Goal: Check status: Check status

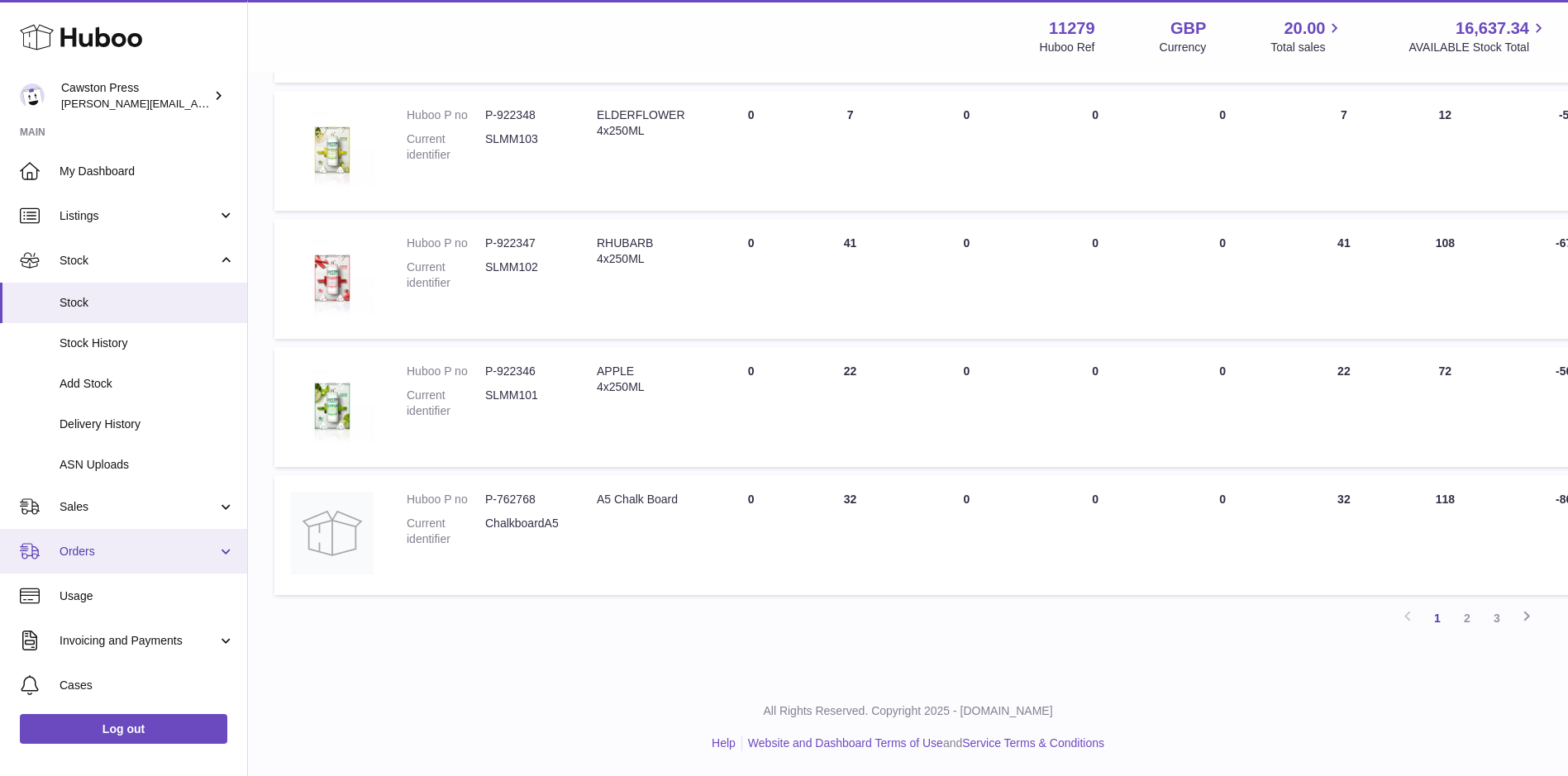
click at [98, 552] on span "Orders" at bounding box center [138, 551] width 158 height 16
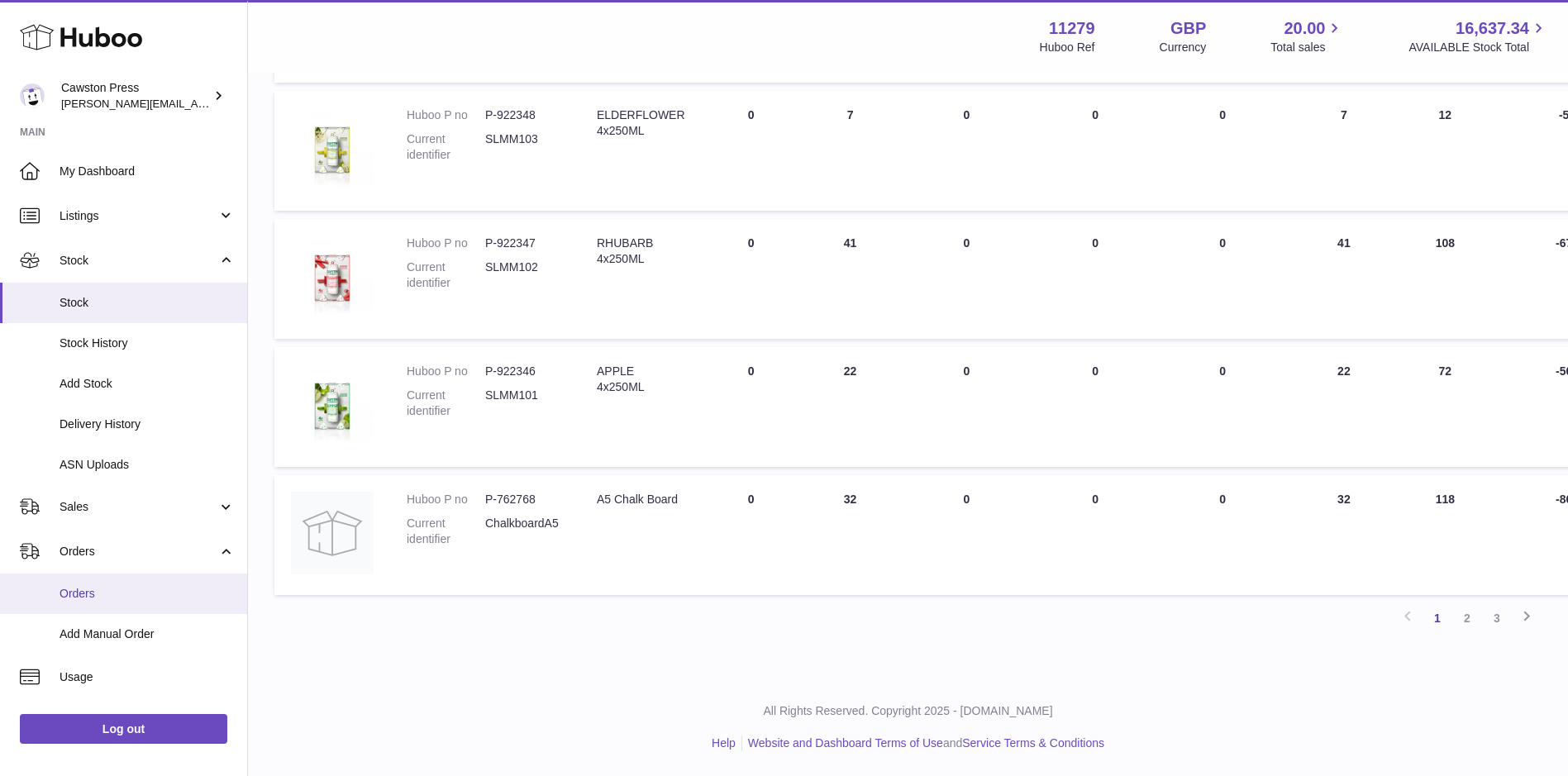
click at [90, 598] on span "Orders" at bounding box center [146, 593] width 176 height 16
click at [95, 602] on link "Orders" at bounding box center [123, 593] width 247 height 40
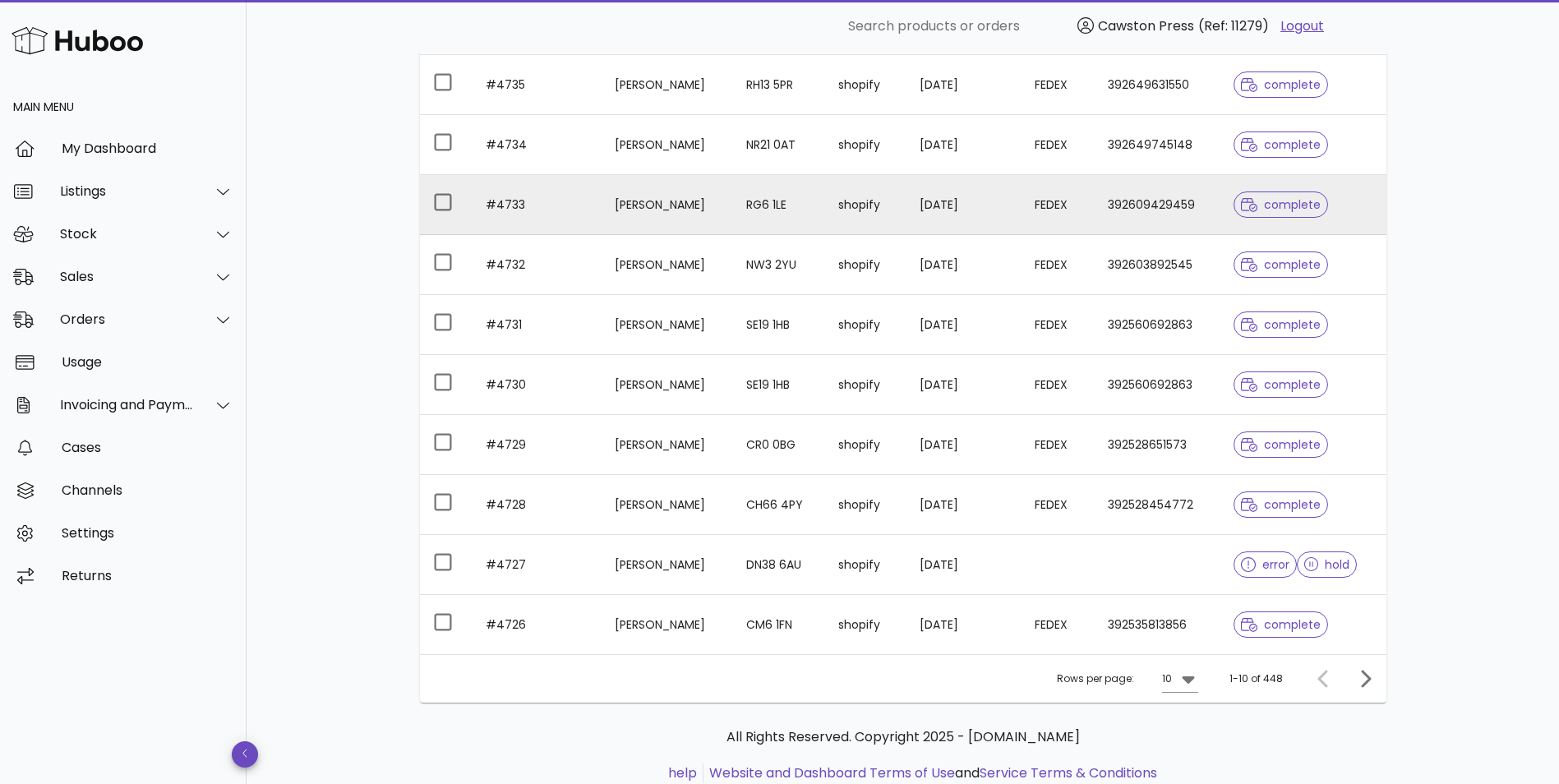
scroll to position [246, 0]
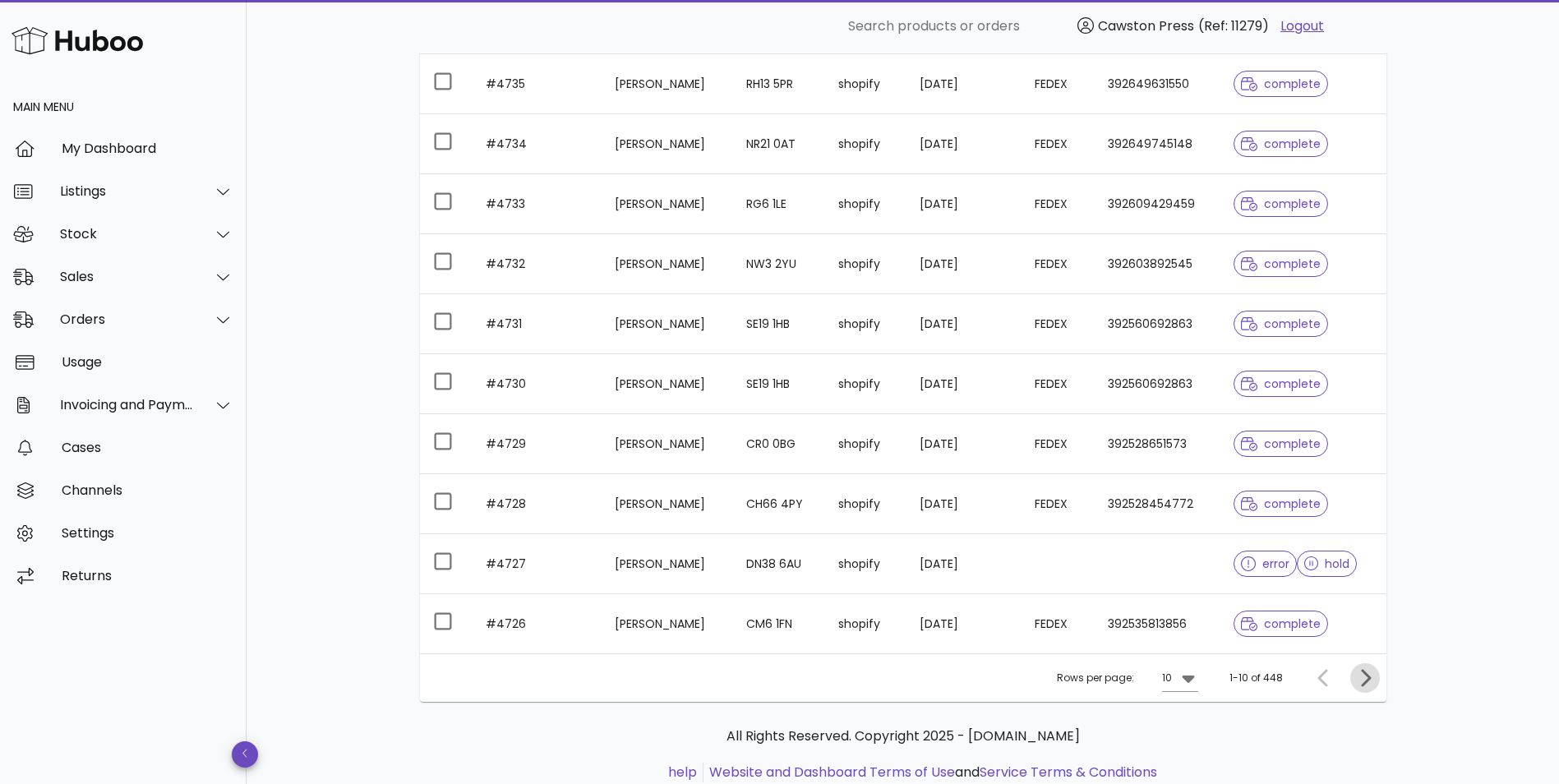
click at [1371, 682] on icon "Next page" at bounding box center [1365, 678] width 20 height 20
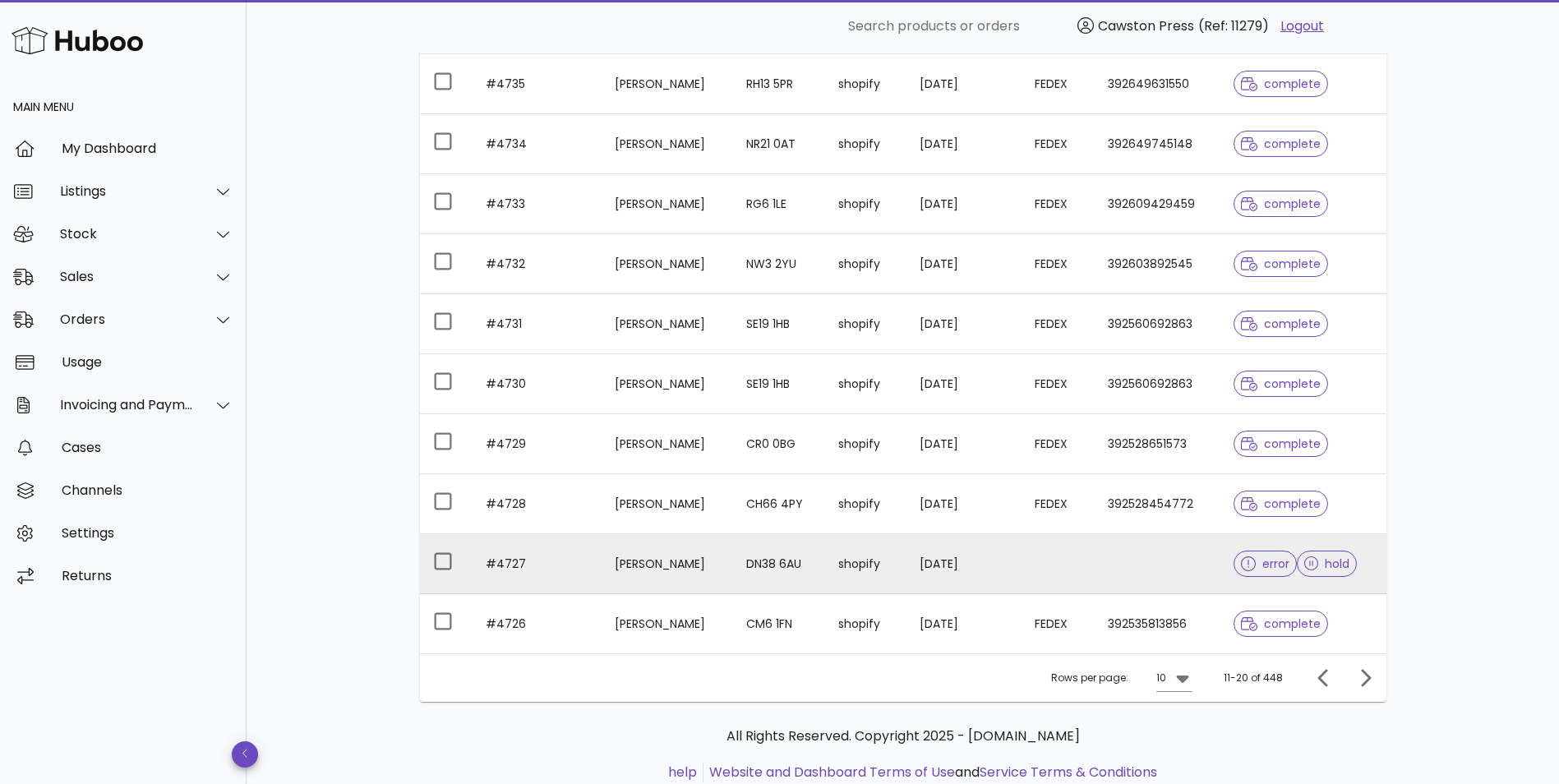
click at [962, 567] on td "[DATE]" at bounding box center [963, 564] width 114 height 60
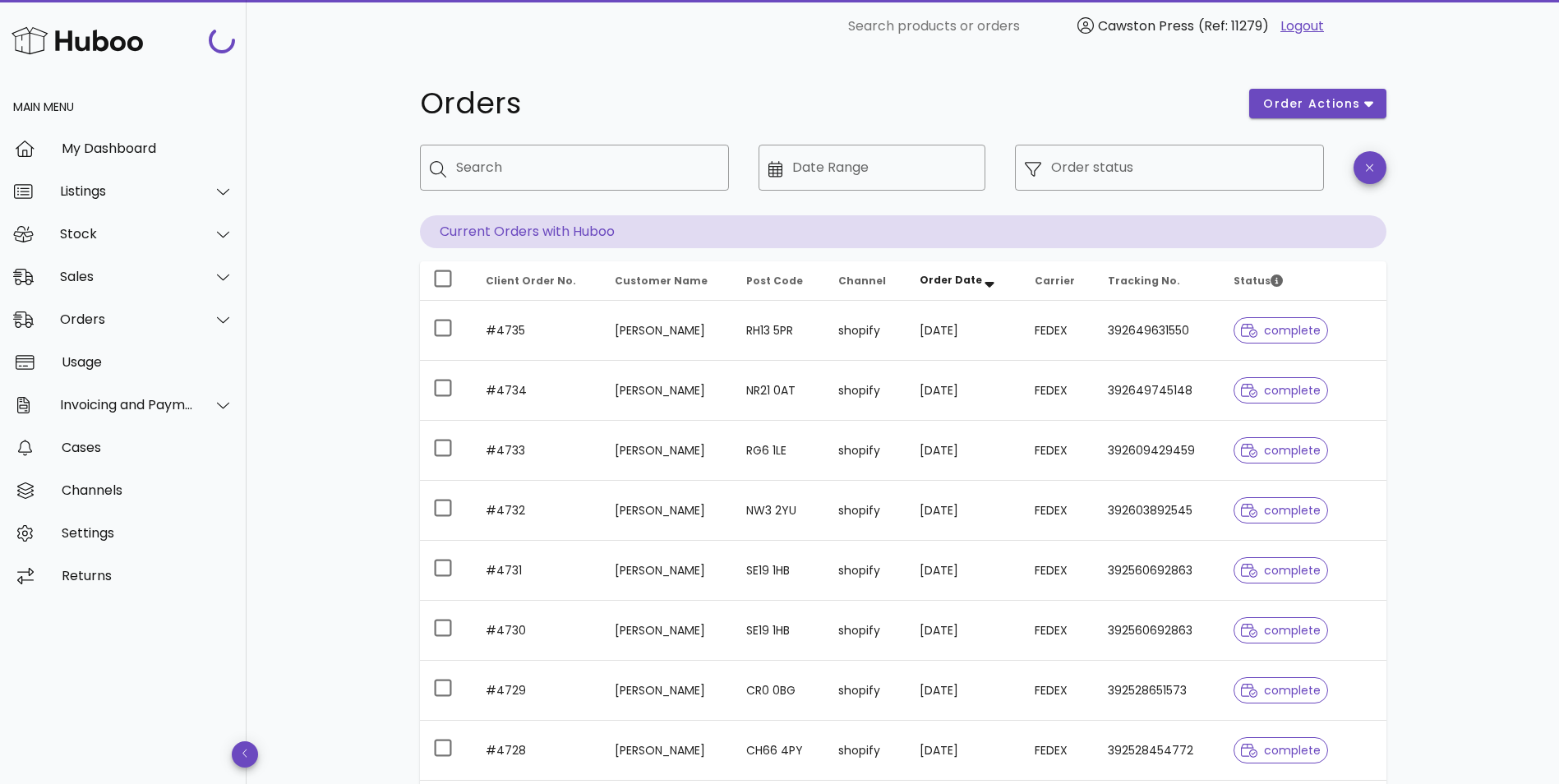
scroll to position [246, 0]
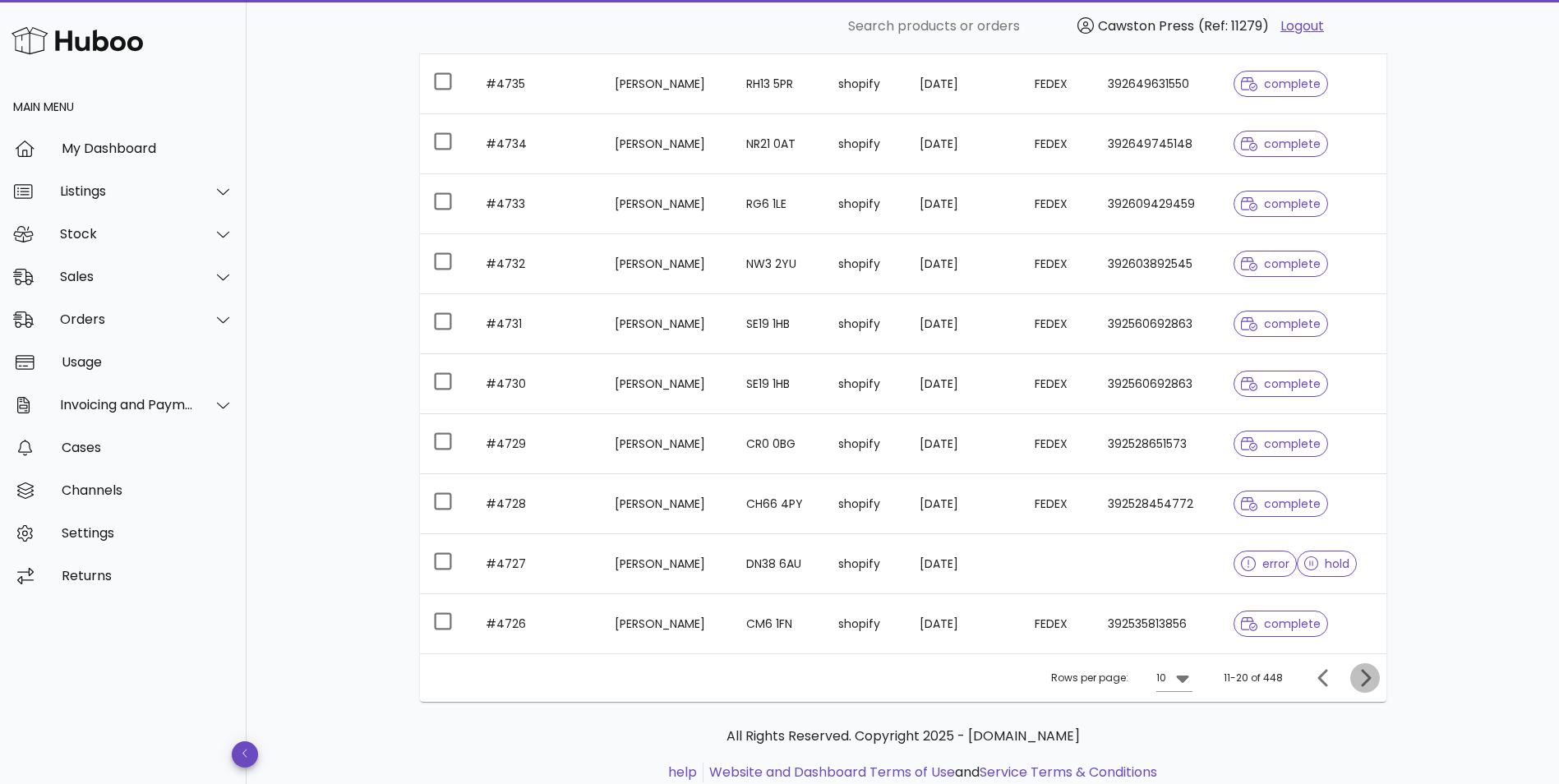
click at [1368, 679] on icon "Next page" at bounding box center [1365, 678] width 20 height 20
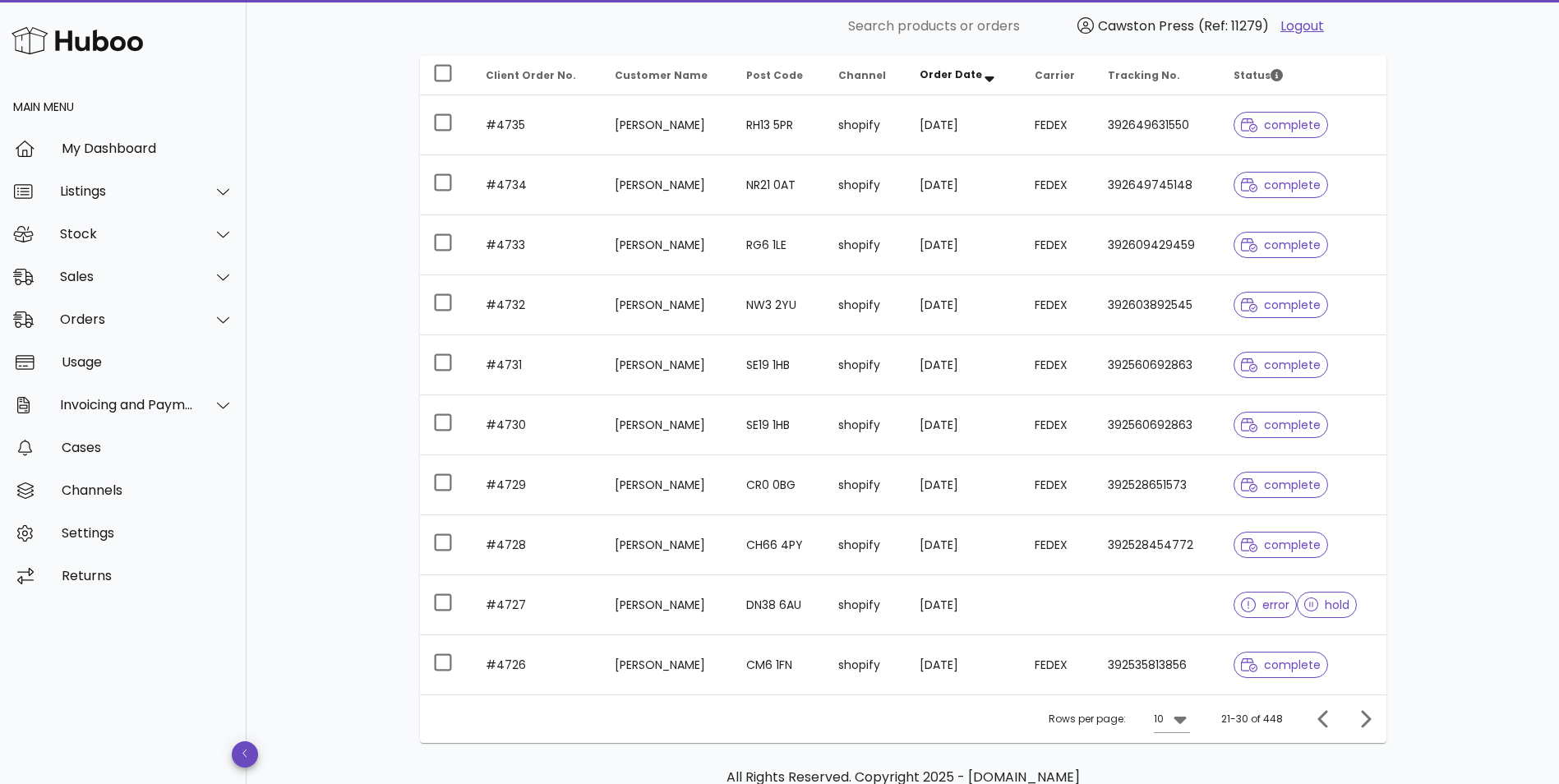
scroll to position [246, 0]
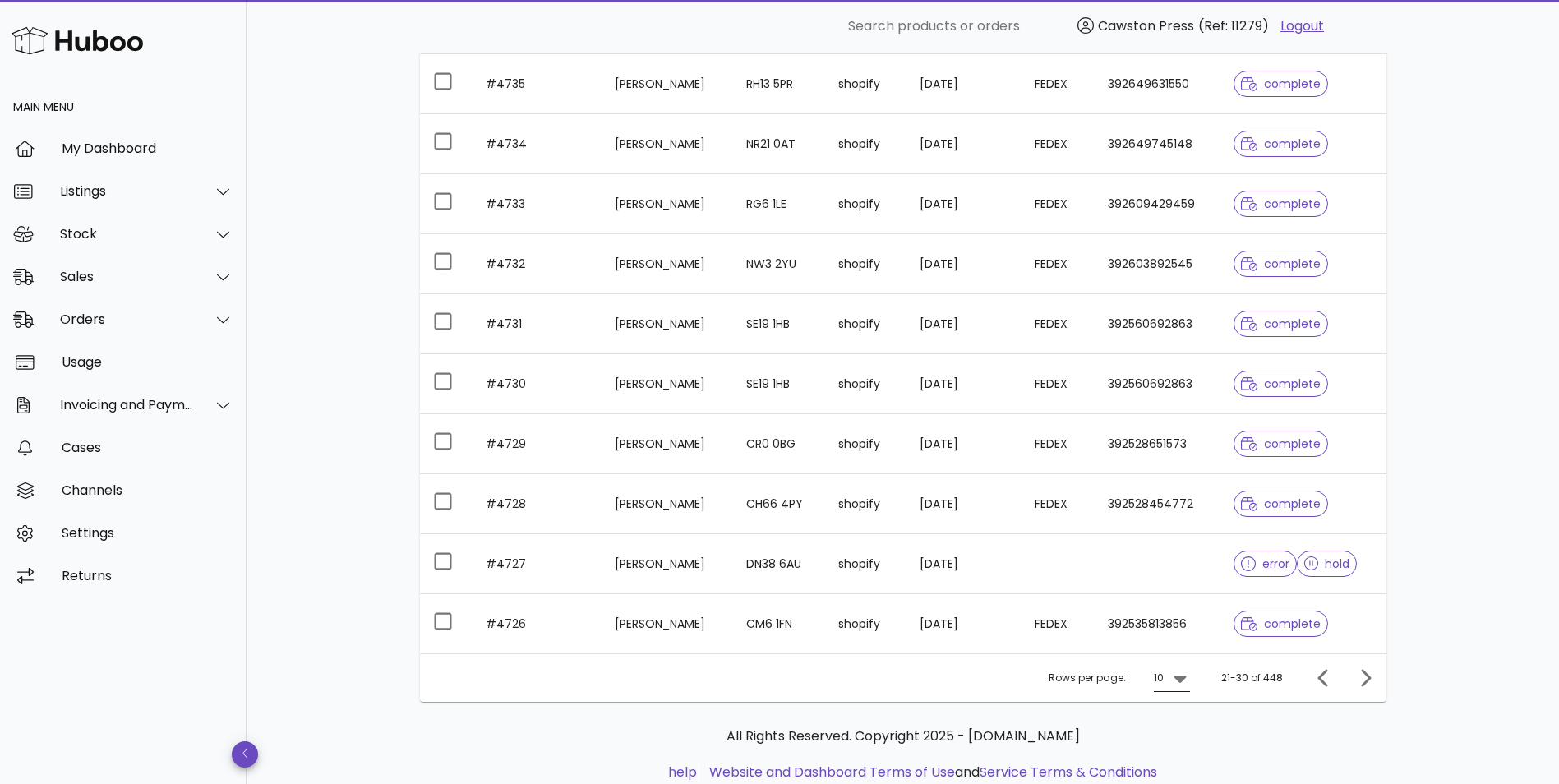
click at [1182, 679] on icon at bounding box center [1179, 679] width 12 height 7
click at [1178, 665] on div "10" at bounding box center [1177, 668] width 17 height 16
click at [1326, 673] on icon "Previous page" at bounding box center [1323, 678] width 10 height 17
click at [1319, 684] on icon "Previous page" at bounding box center [1324, 678] width 20 height 20
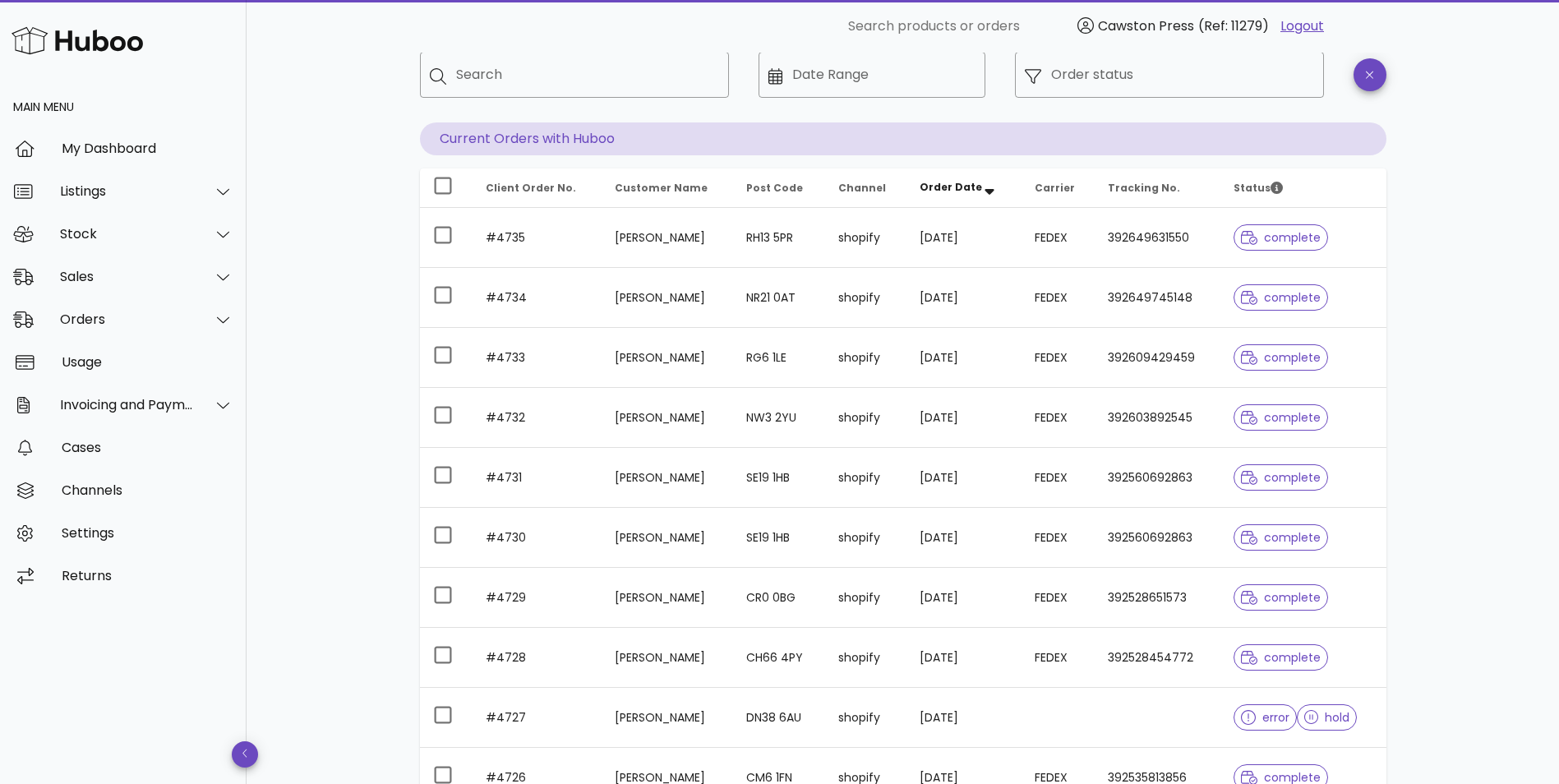
scroll to position [82, 0]
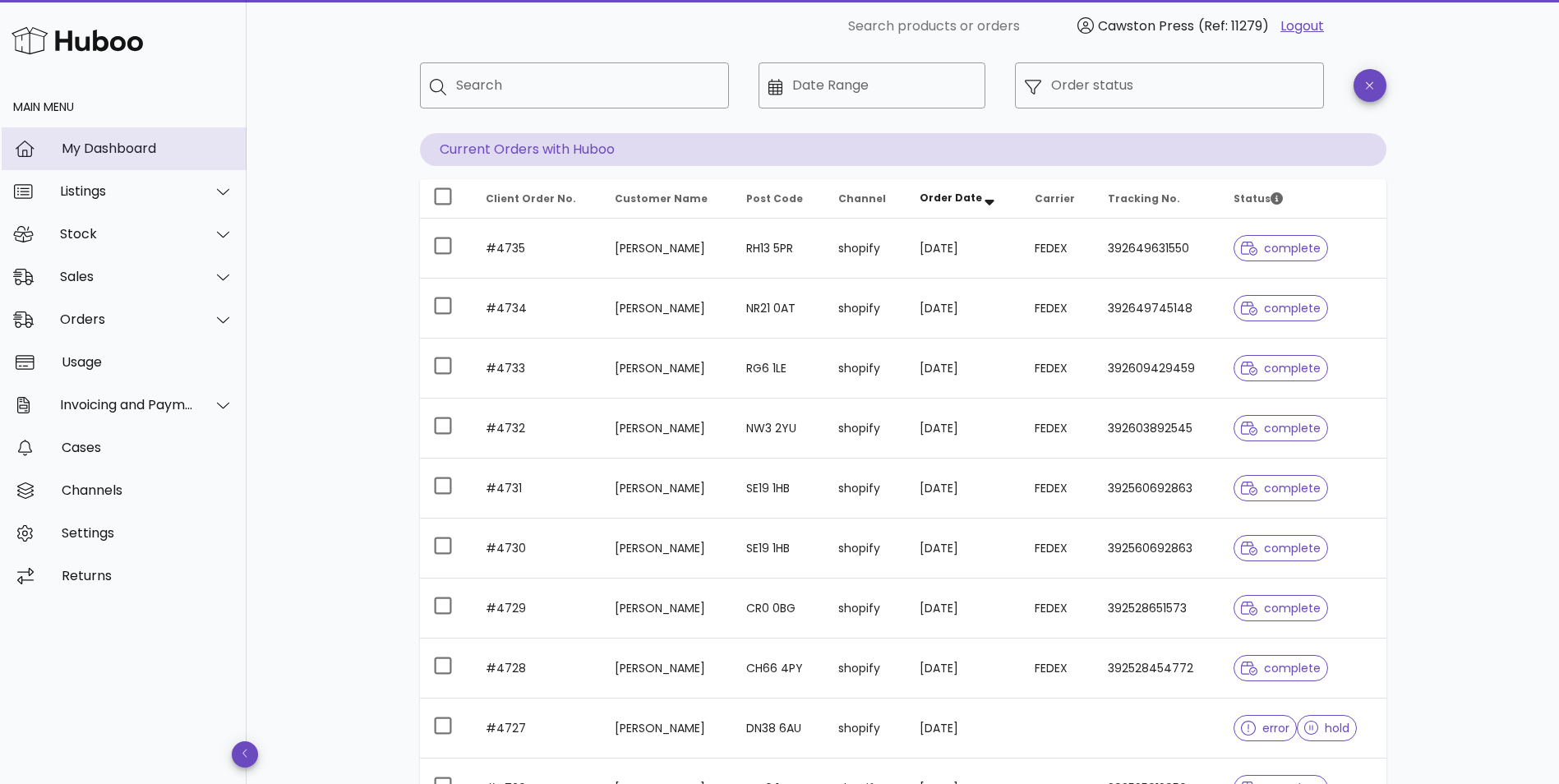
click at [95, 149] on div "My Dashboard" at bounding box center [147, 148] width 172 height 16
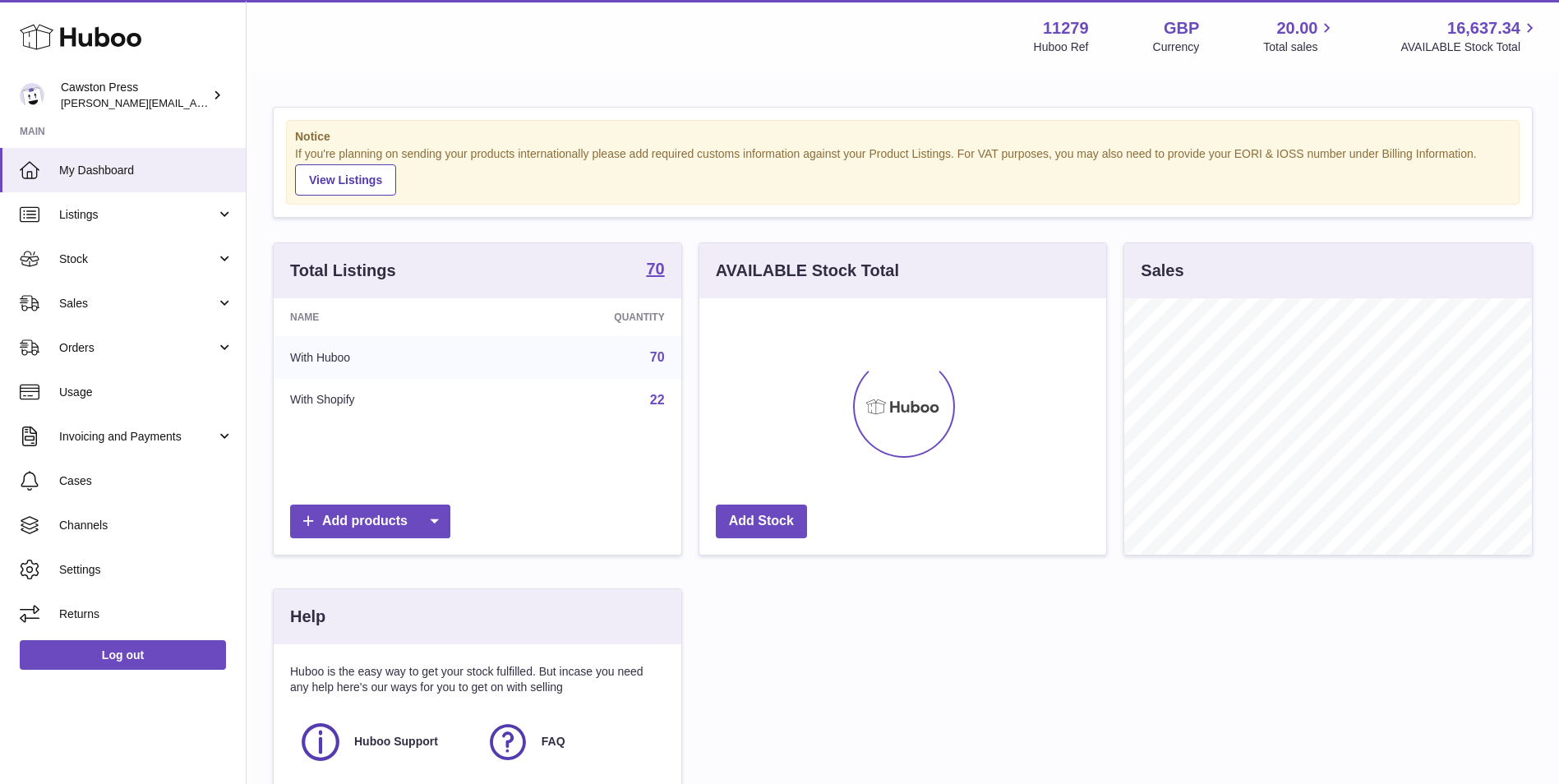
scroll to position [257, 407]
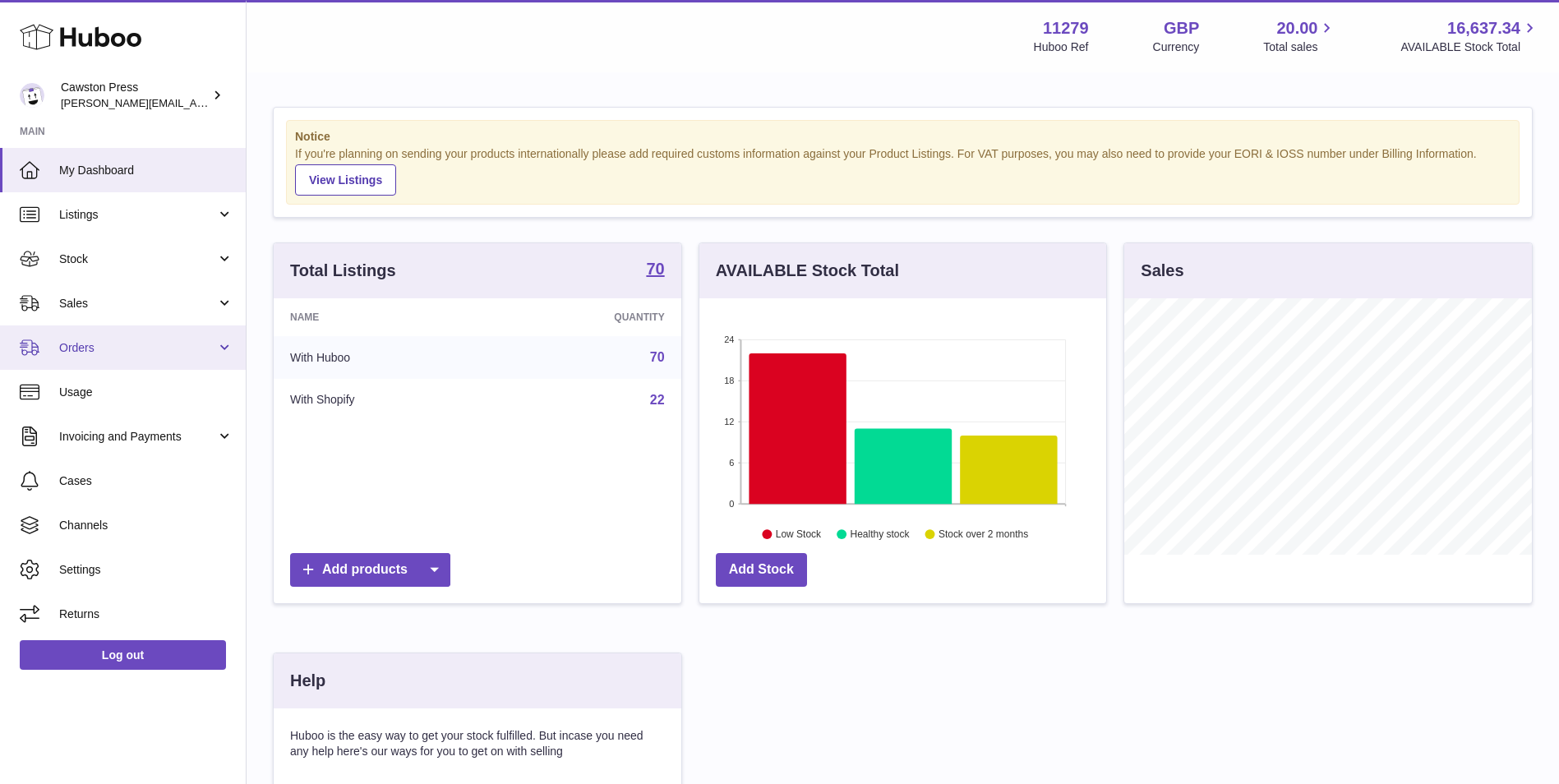
click at [95, 353] on span "Orders" at bounding box center [137, 348] width 157 height 16
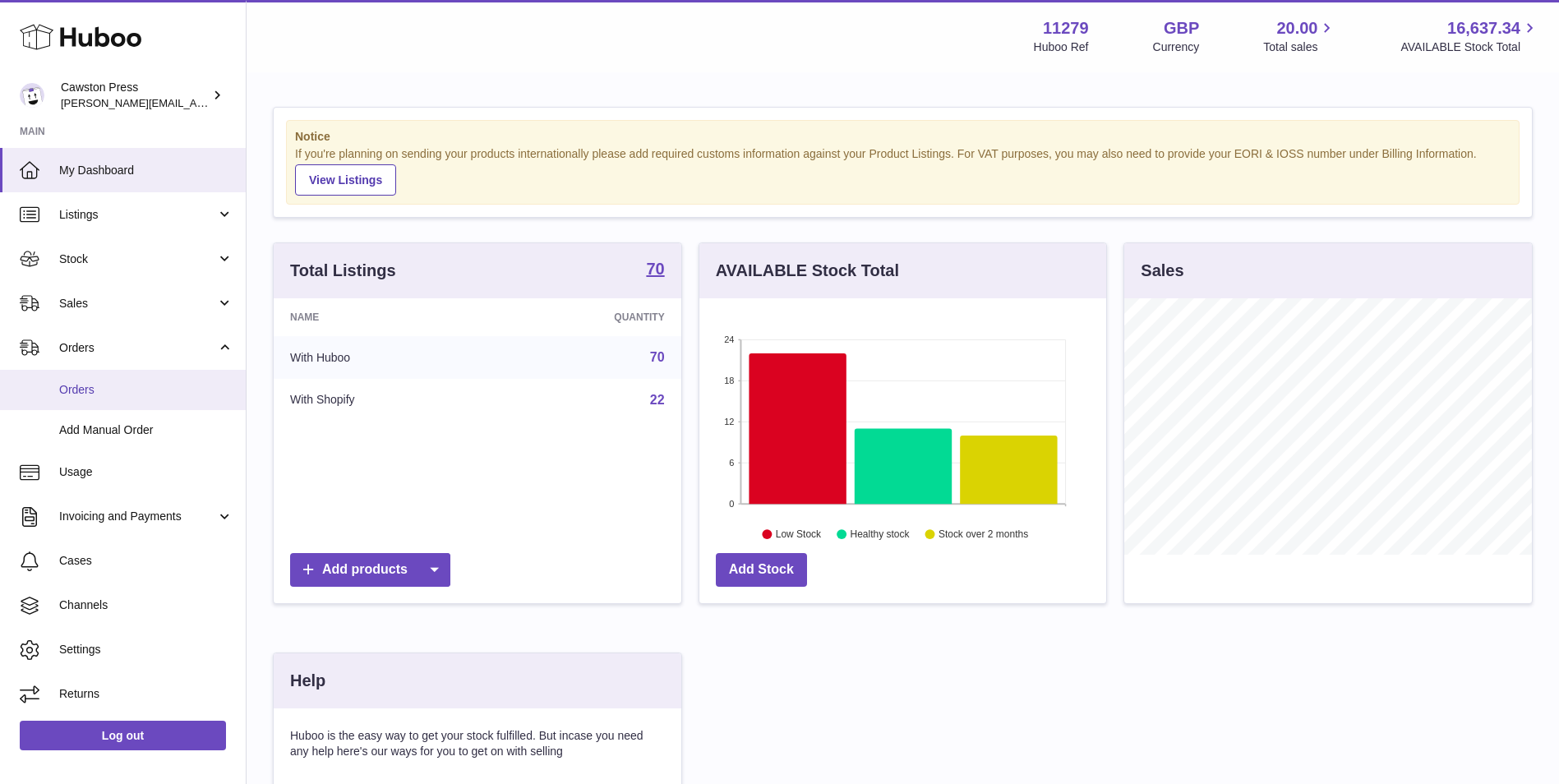
click at [95, 389] on span "Orders" at bounding box center [146, 389] width 175 height 16
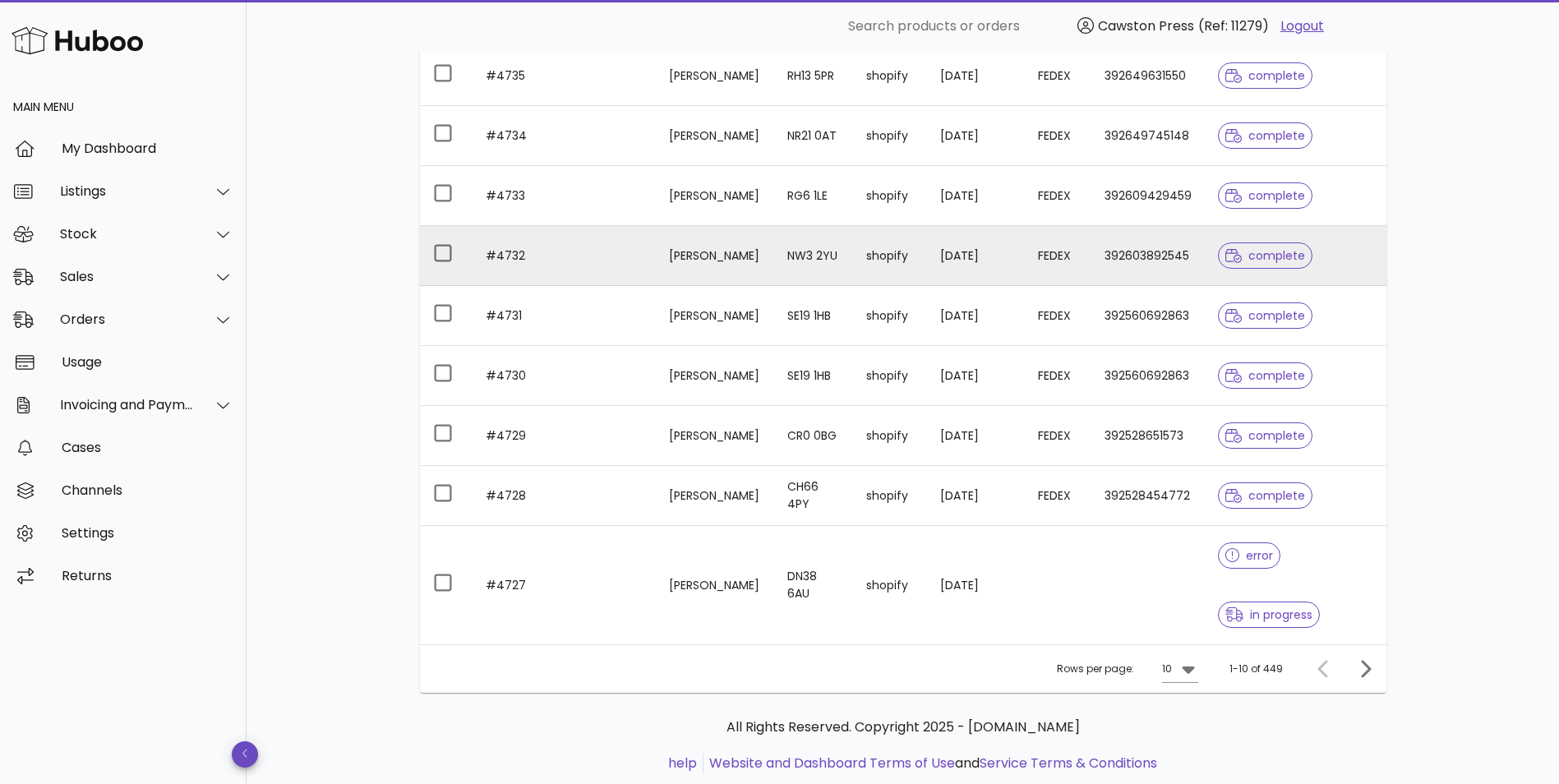
scroll to position [329, 0]
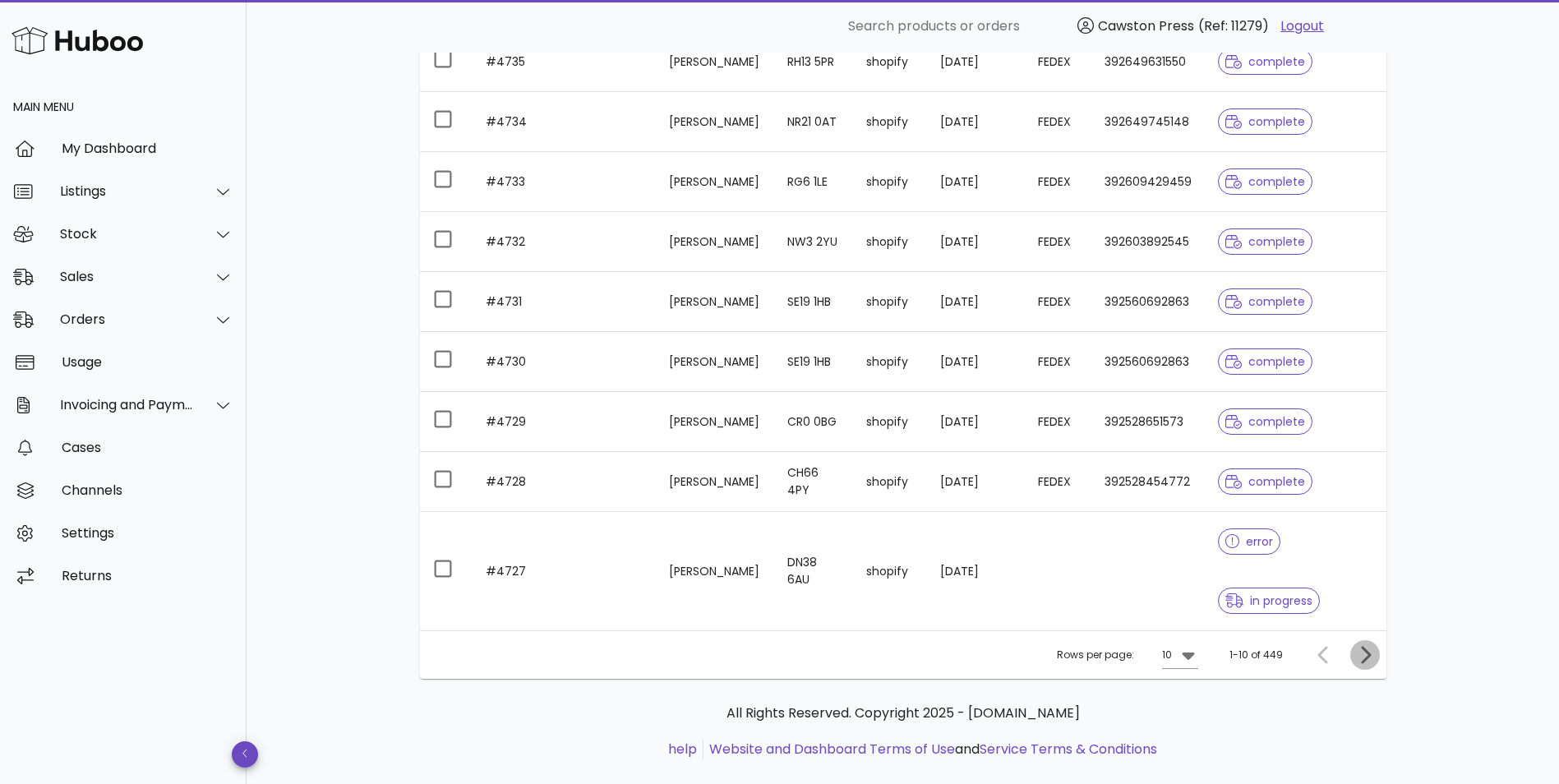
click at [1371, 655] on icon "Next page" at bounding box center [1365, 654] width 20 height 20
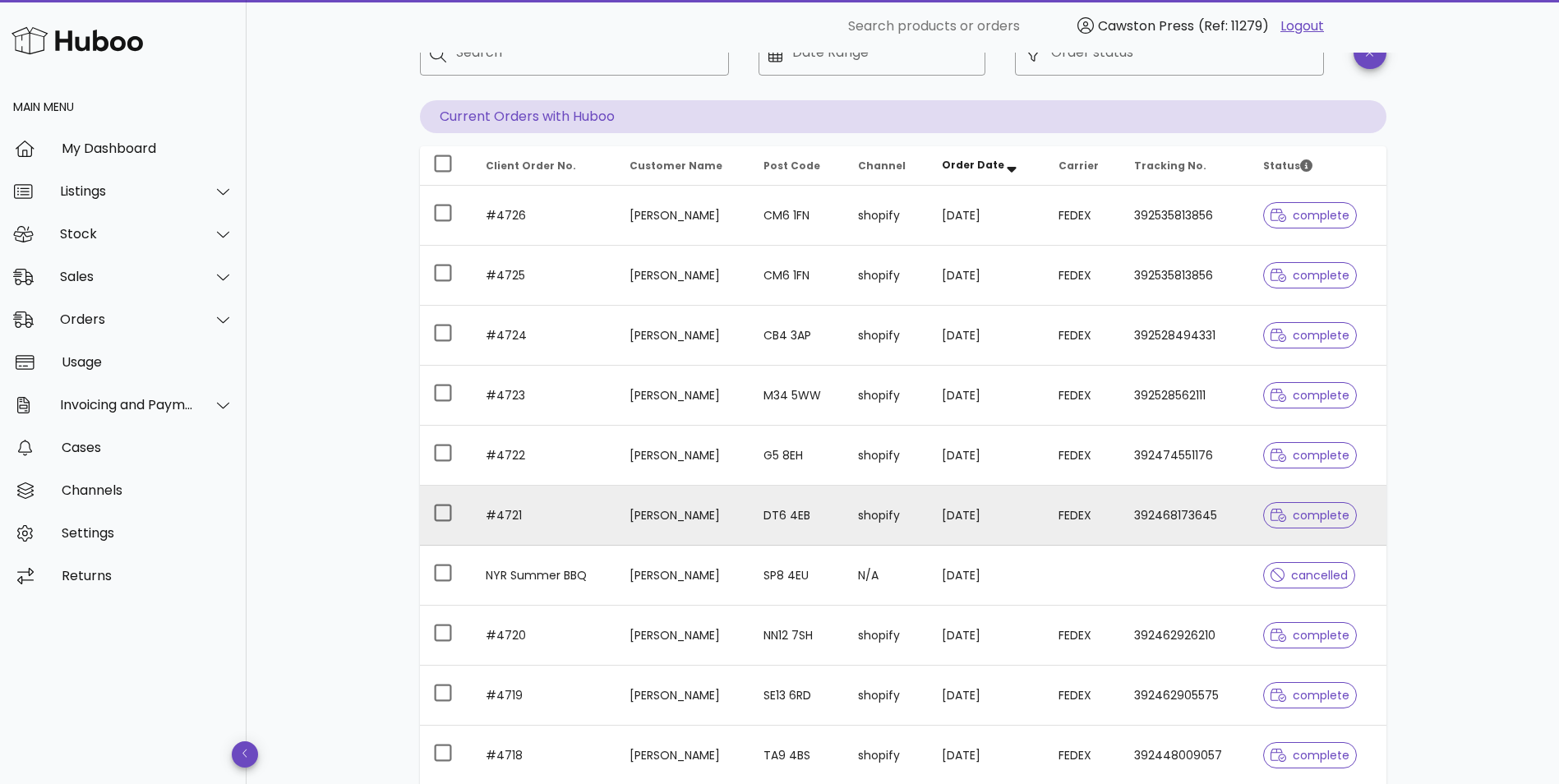
scroll to position [298, 0]
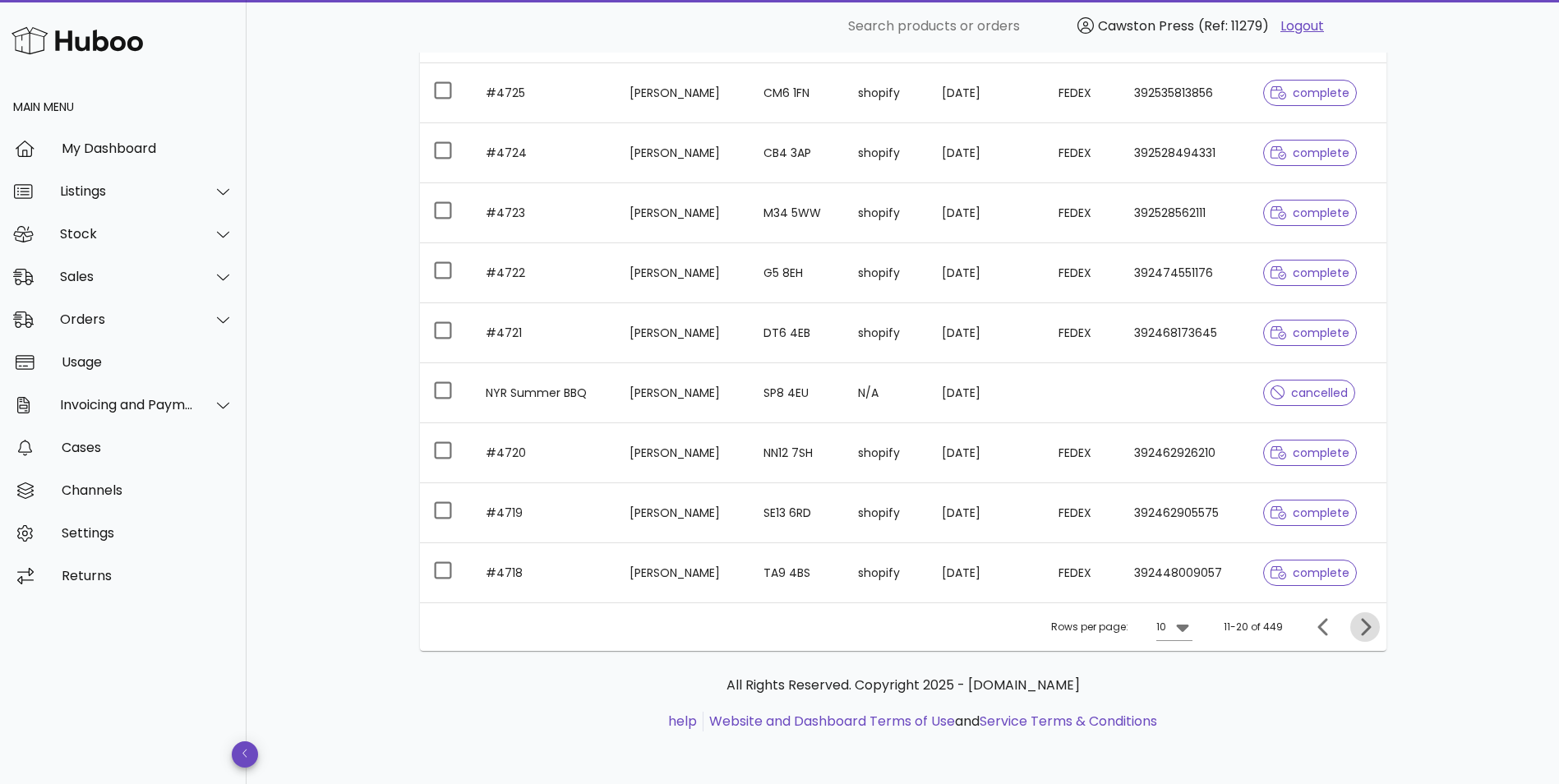
click at [1367, 623] on icon "Next page" at bounding box center [1366, 626] width 10 height 17
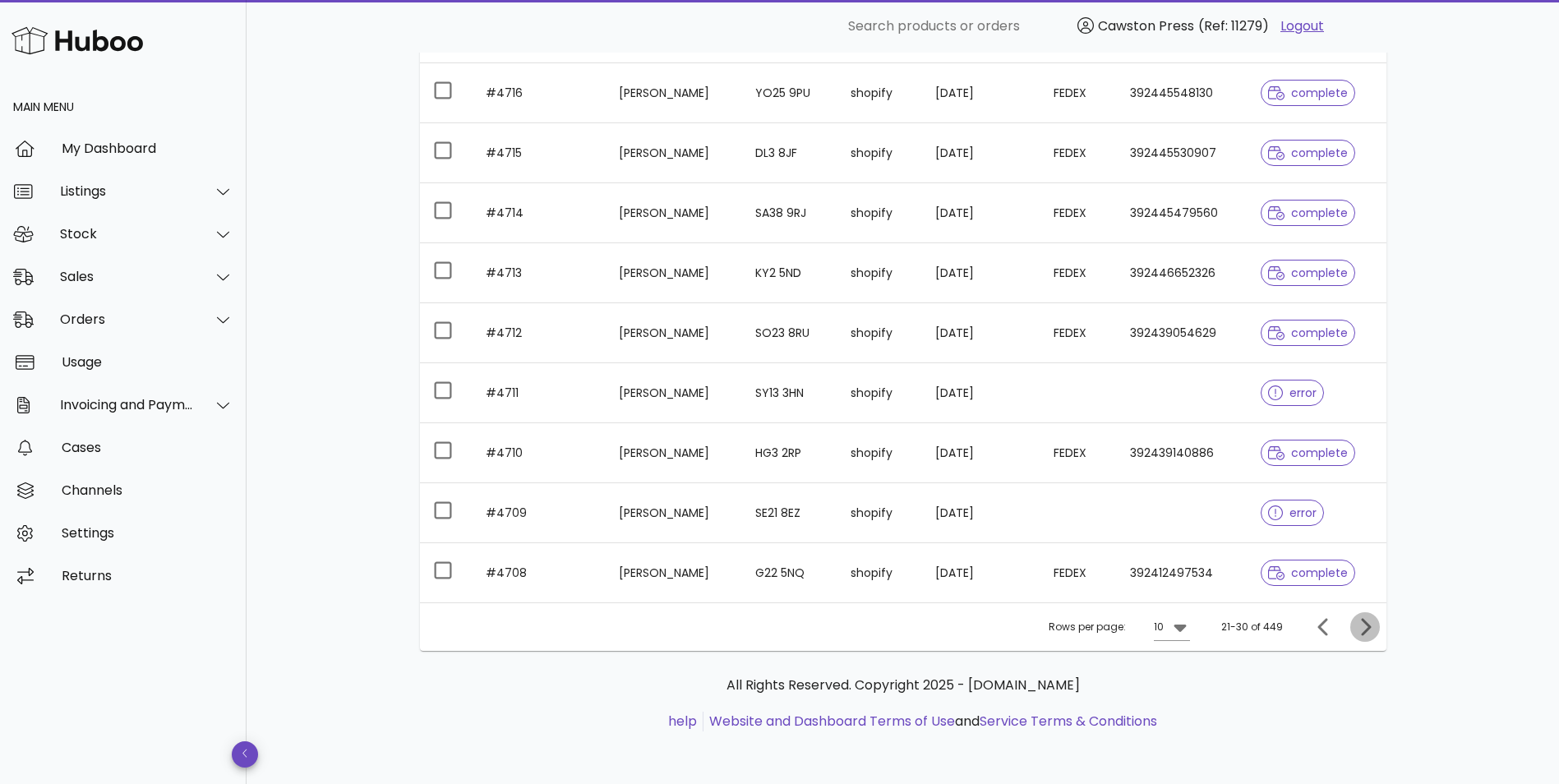
click at [1371, 629] on icon "Next page" at bounding box center [1365, 626] width 20 height 20
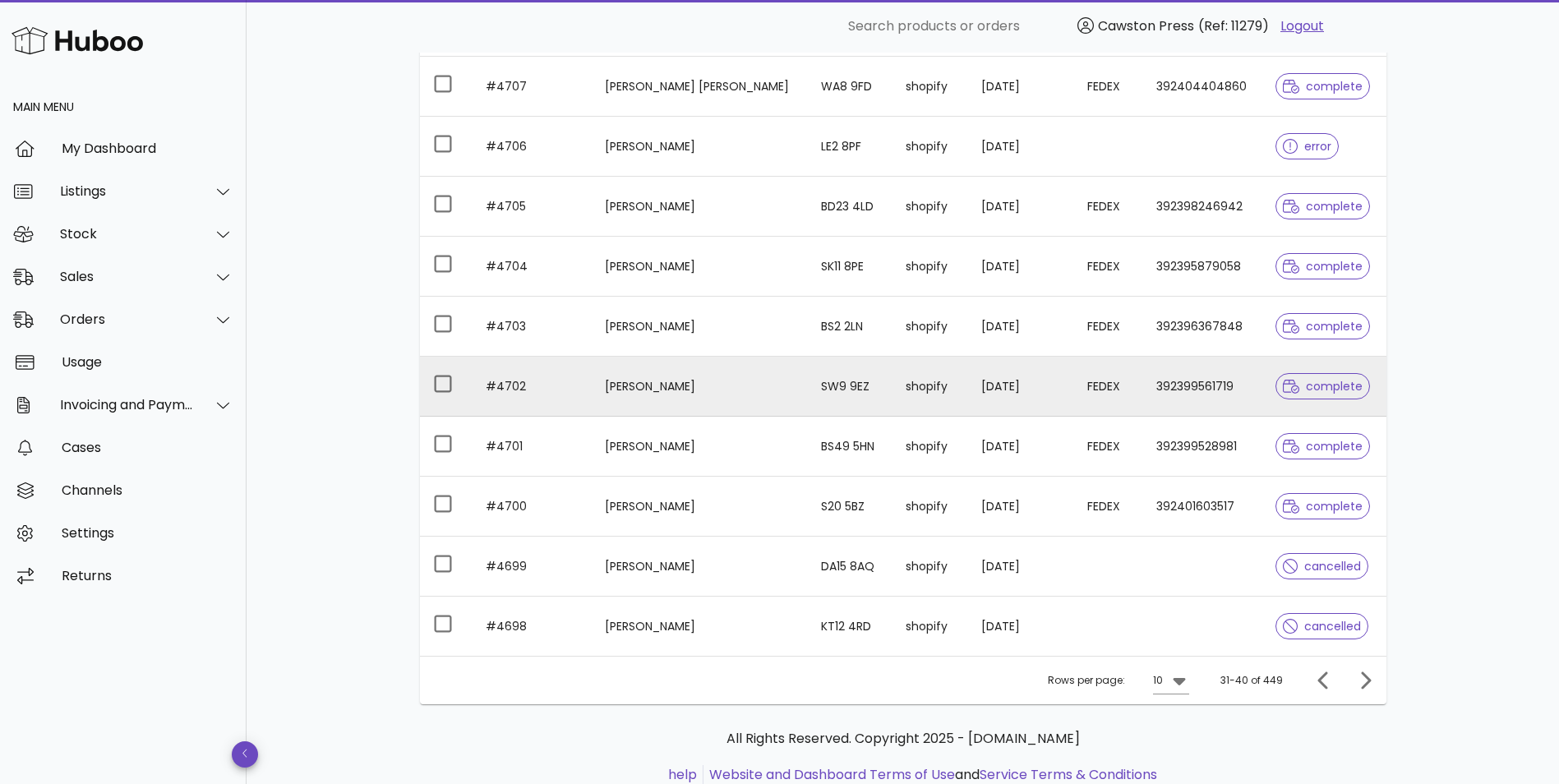
scroll to position [216, 0]
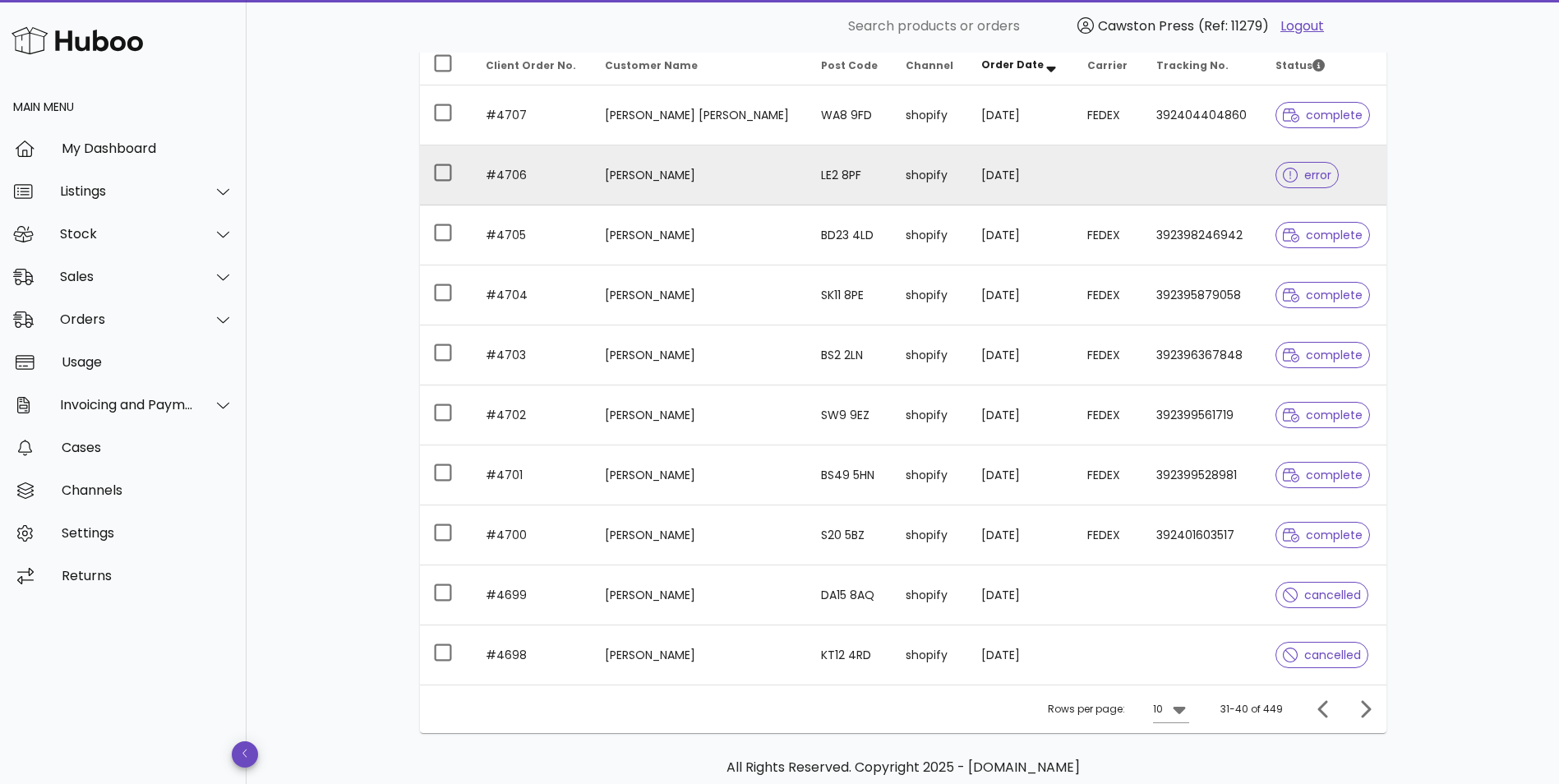
click at [1305, 175] on span "error" at bounding box center [1308, 175] width 49 height 11
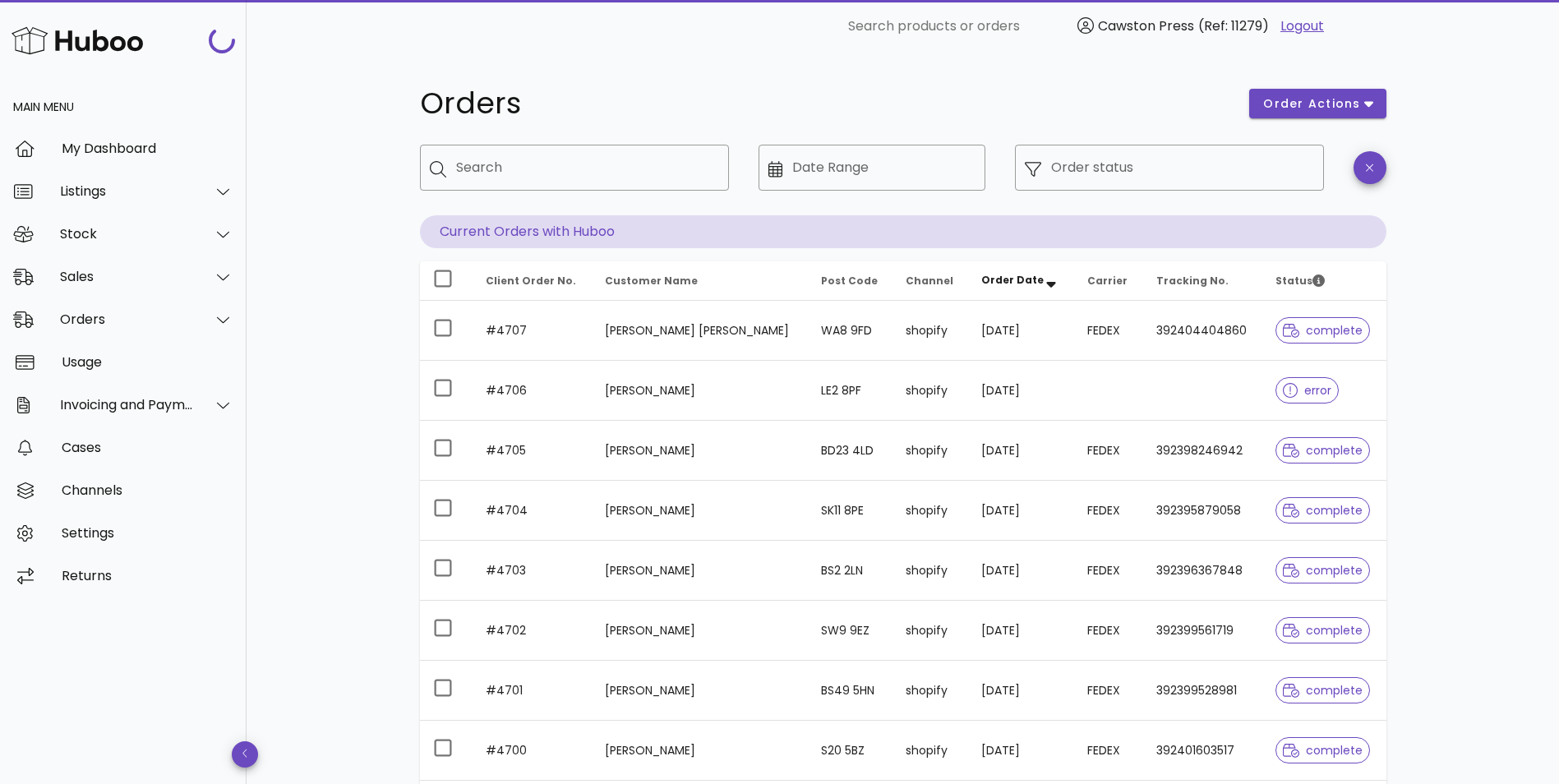
scroll to position [216, 0]
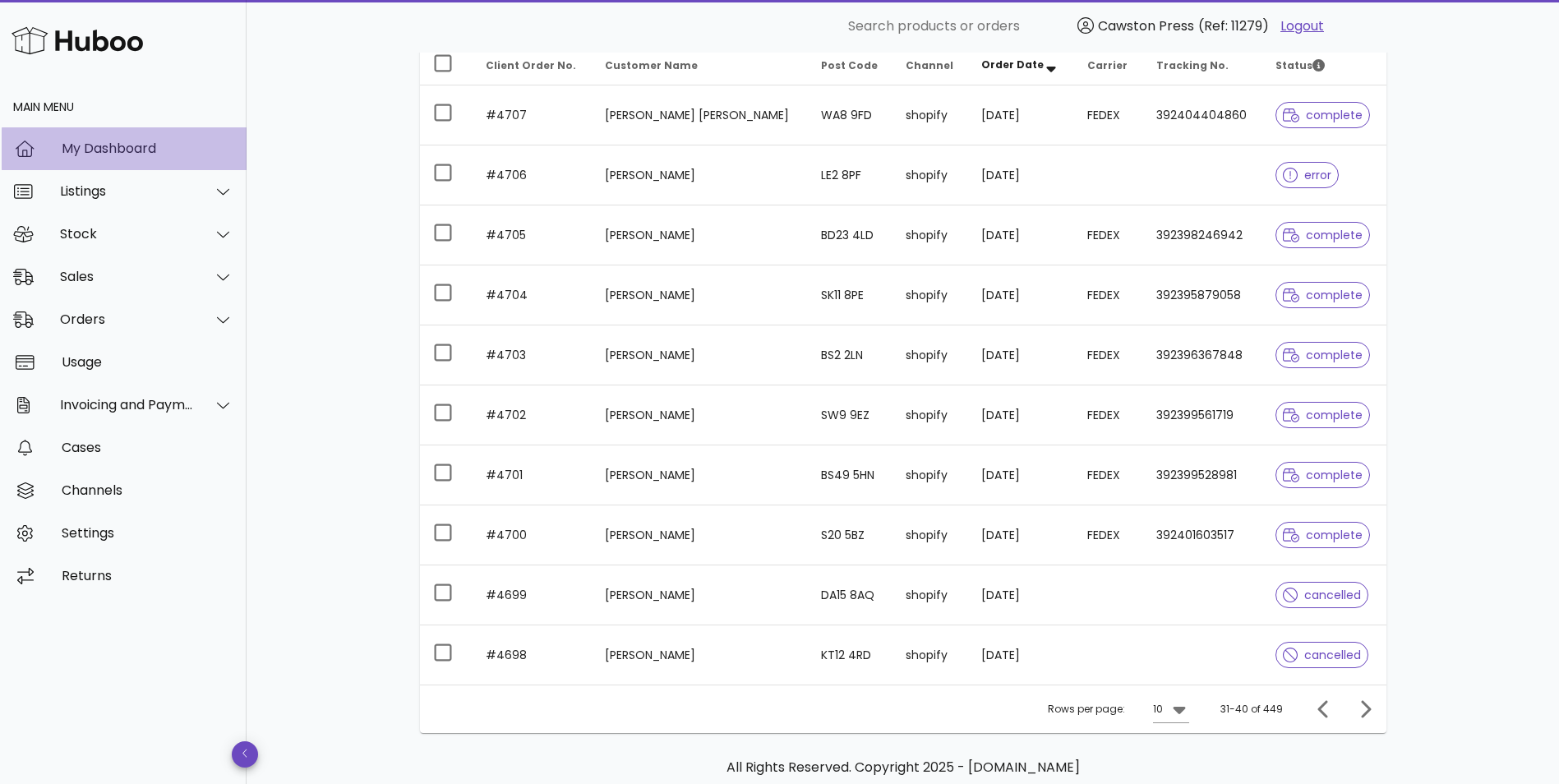
click at [106, 152] on div "My Dashboard" at bounding box center [147, 148] width 172 height 16
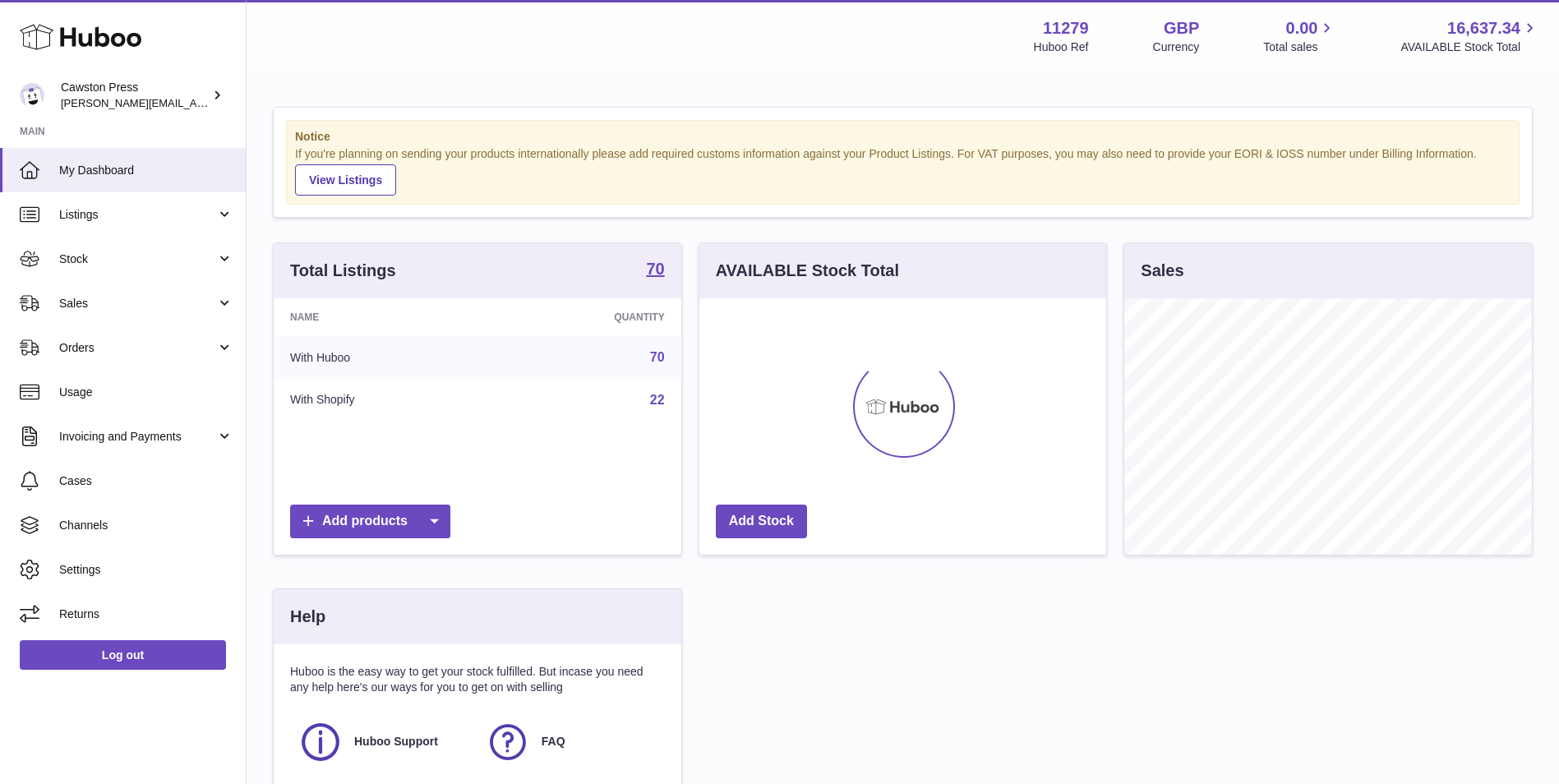
scroll to position [257, 407]
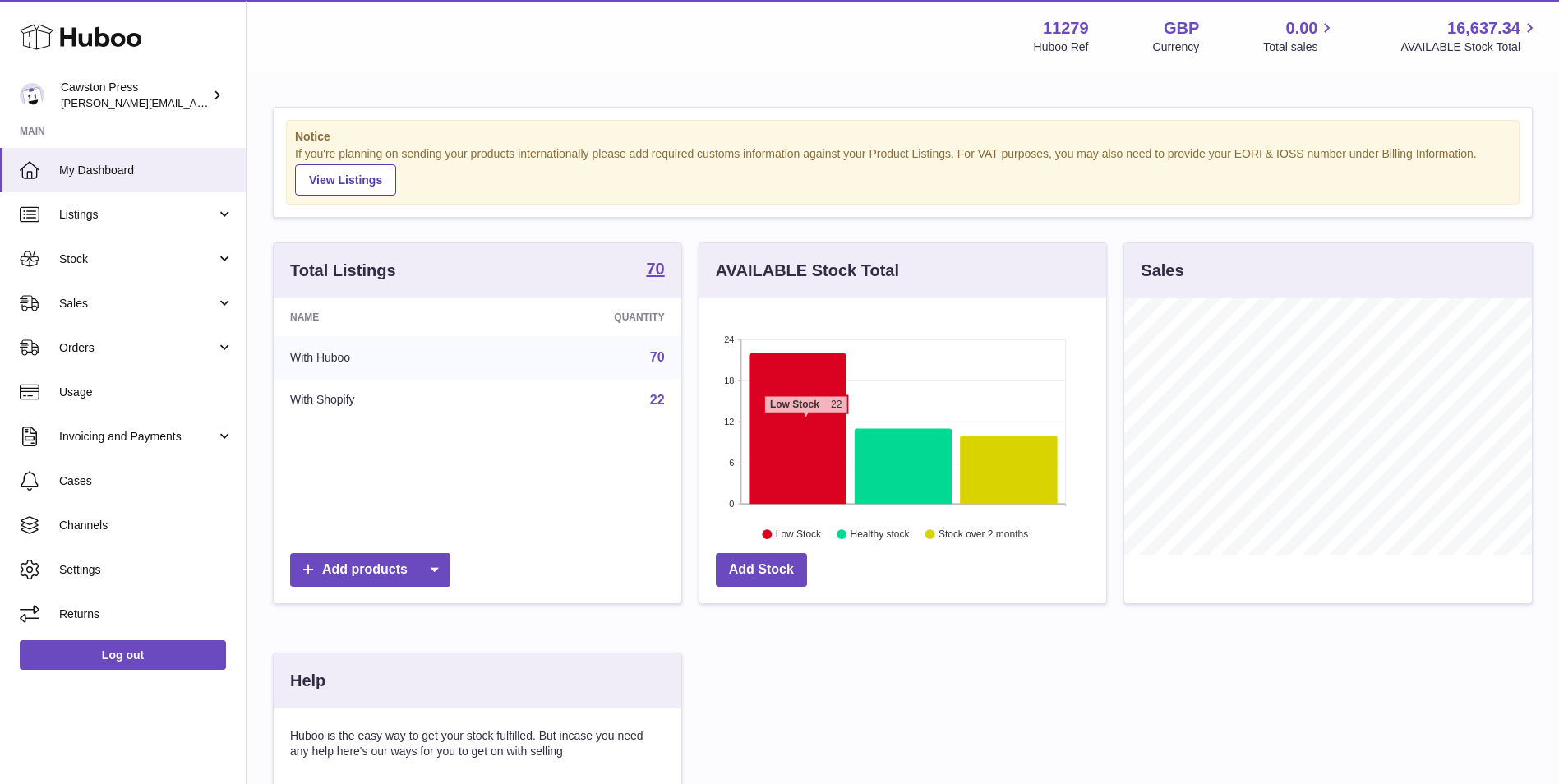
click at [806, 422] on icon at bounding box center [797, 428] width 98 height 150
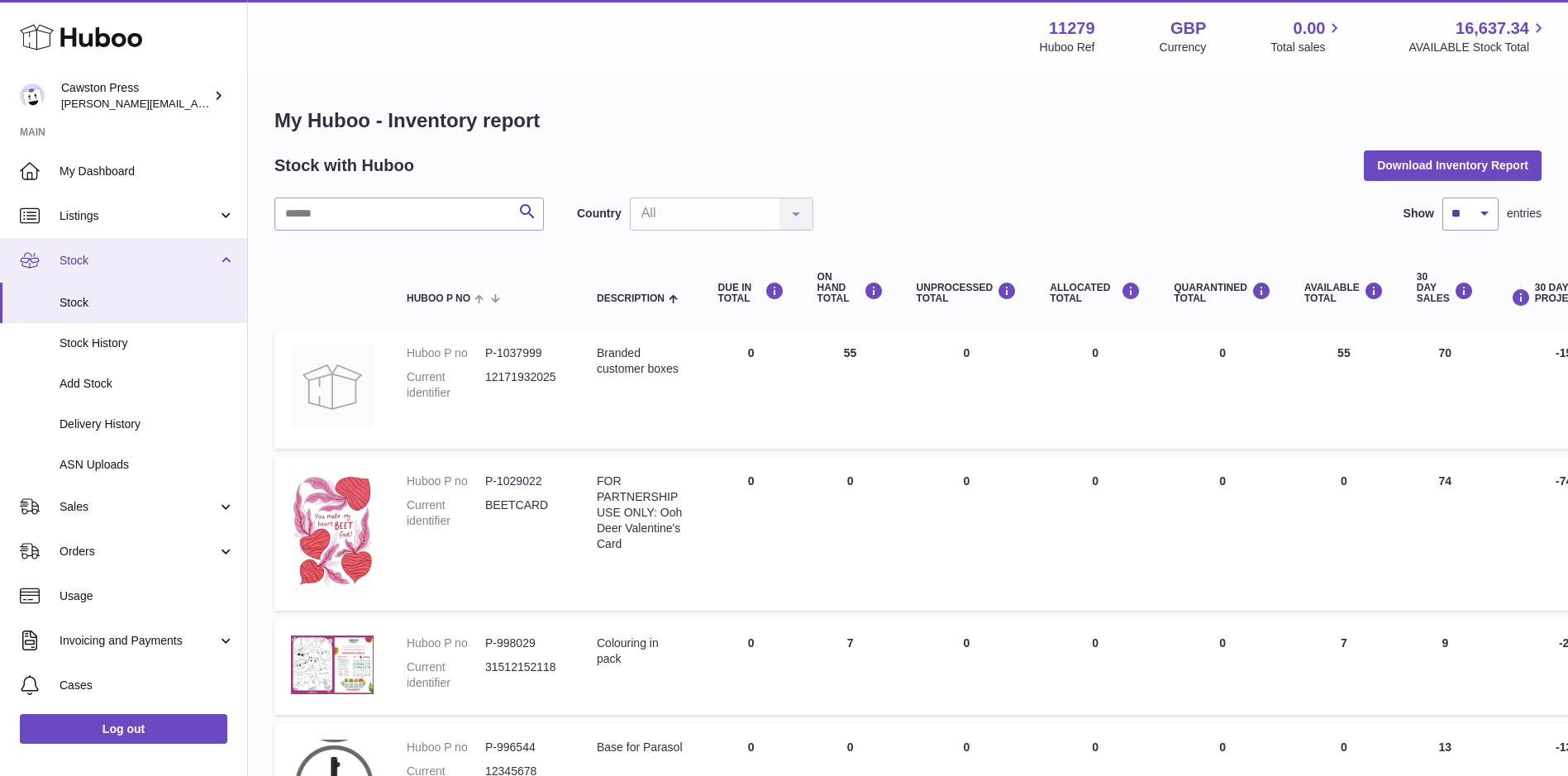
click at [90, 259] on span "Stock" at bounding box center [138, 260] width 158 height 16
